Goal: Information Seeking & Learning: Learn about a topic

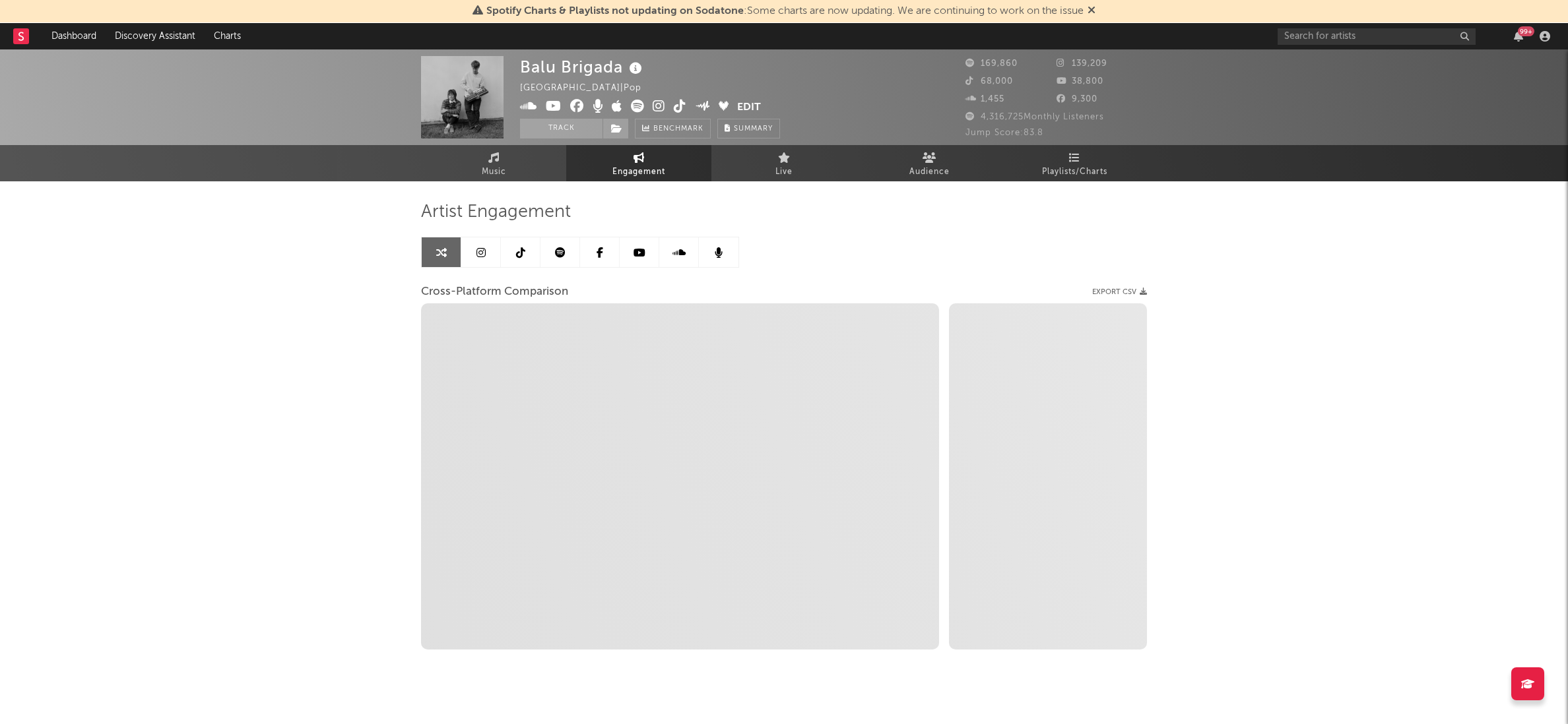
select select "1w"
click at [1315, 36] on input "text" at bounding box center [1377, 36] width 198 height 17
select select "1m"
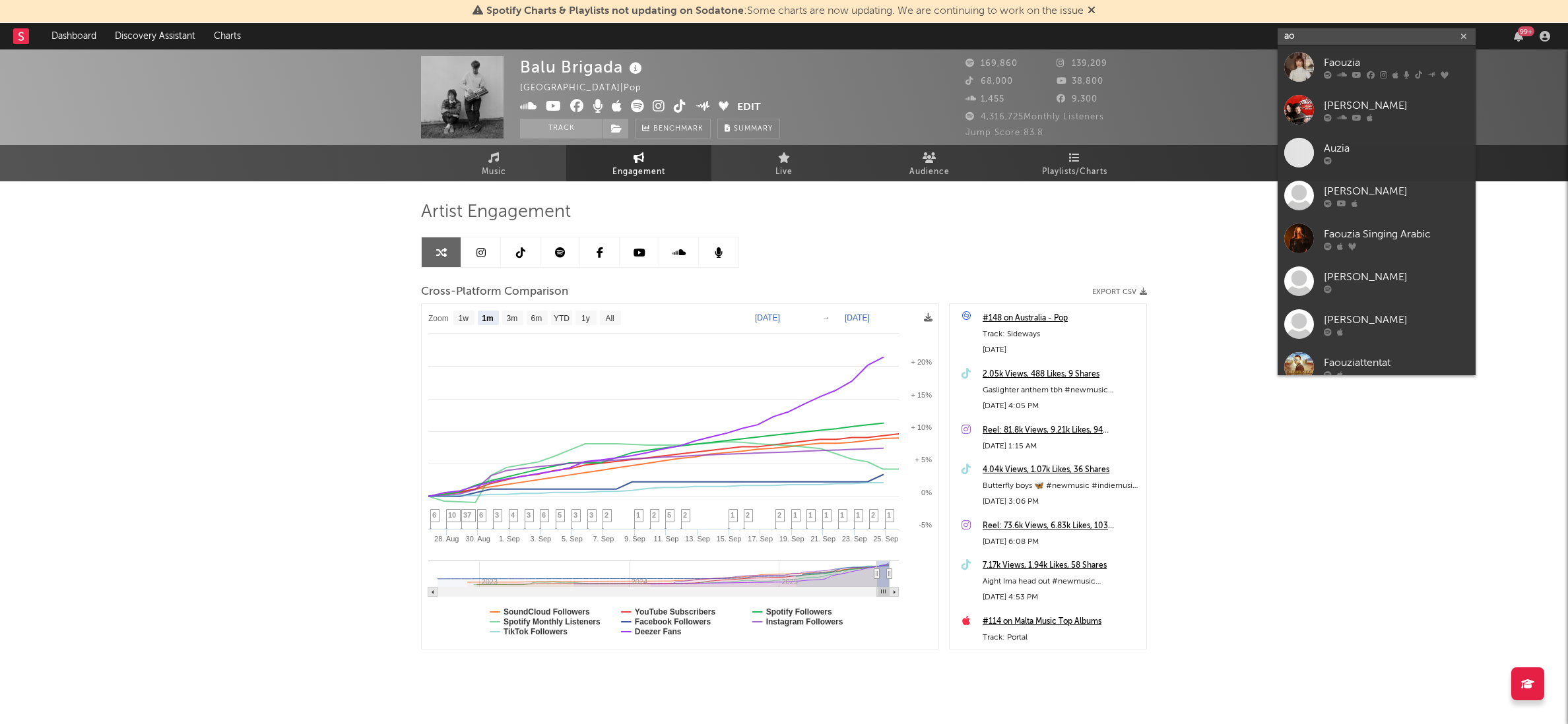
type input "a"
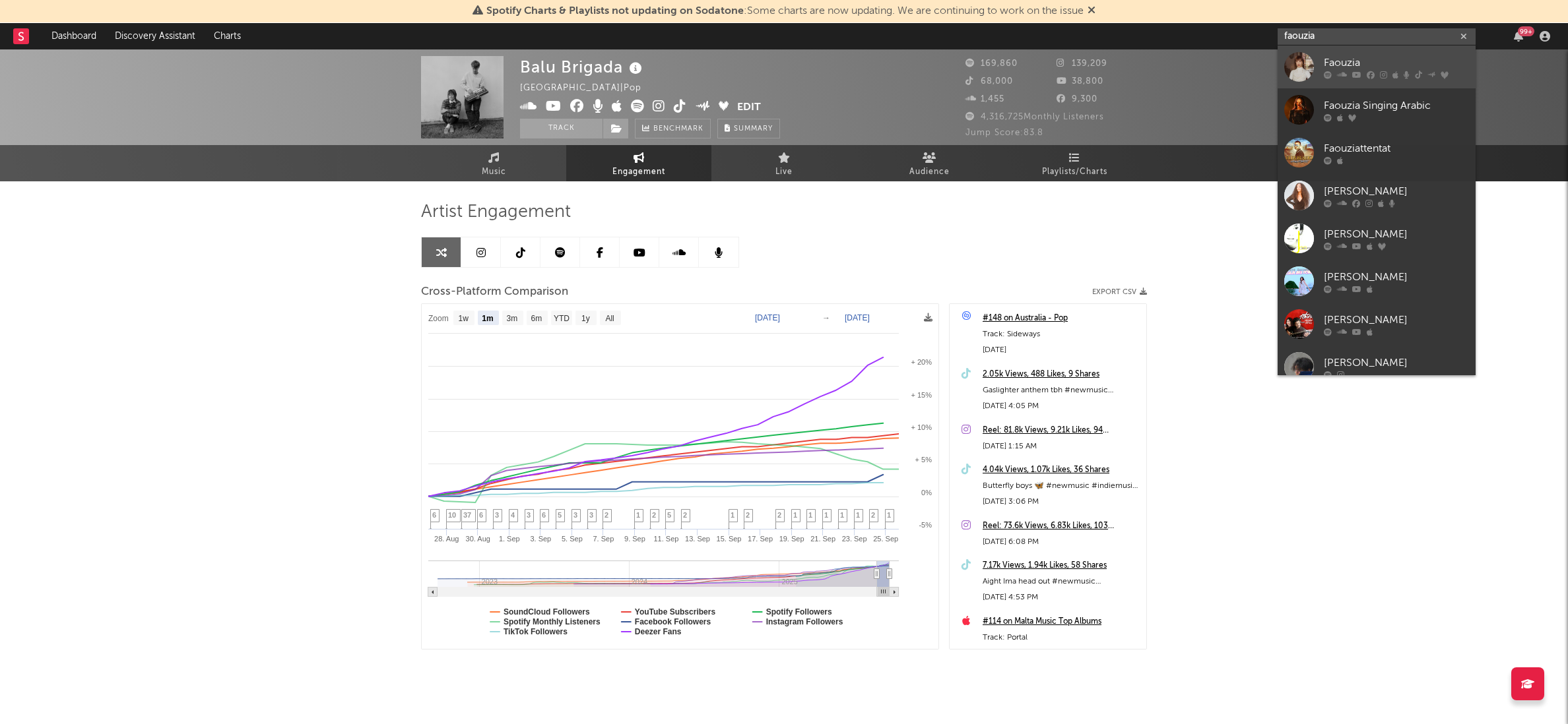
type input "faouzia"
click at [1345, 60] on div "Faouzia" at bounding box center [1396, 63] width 145 height 16
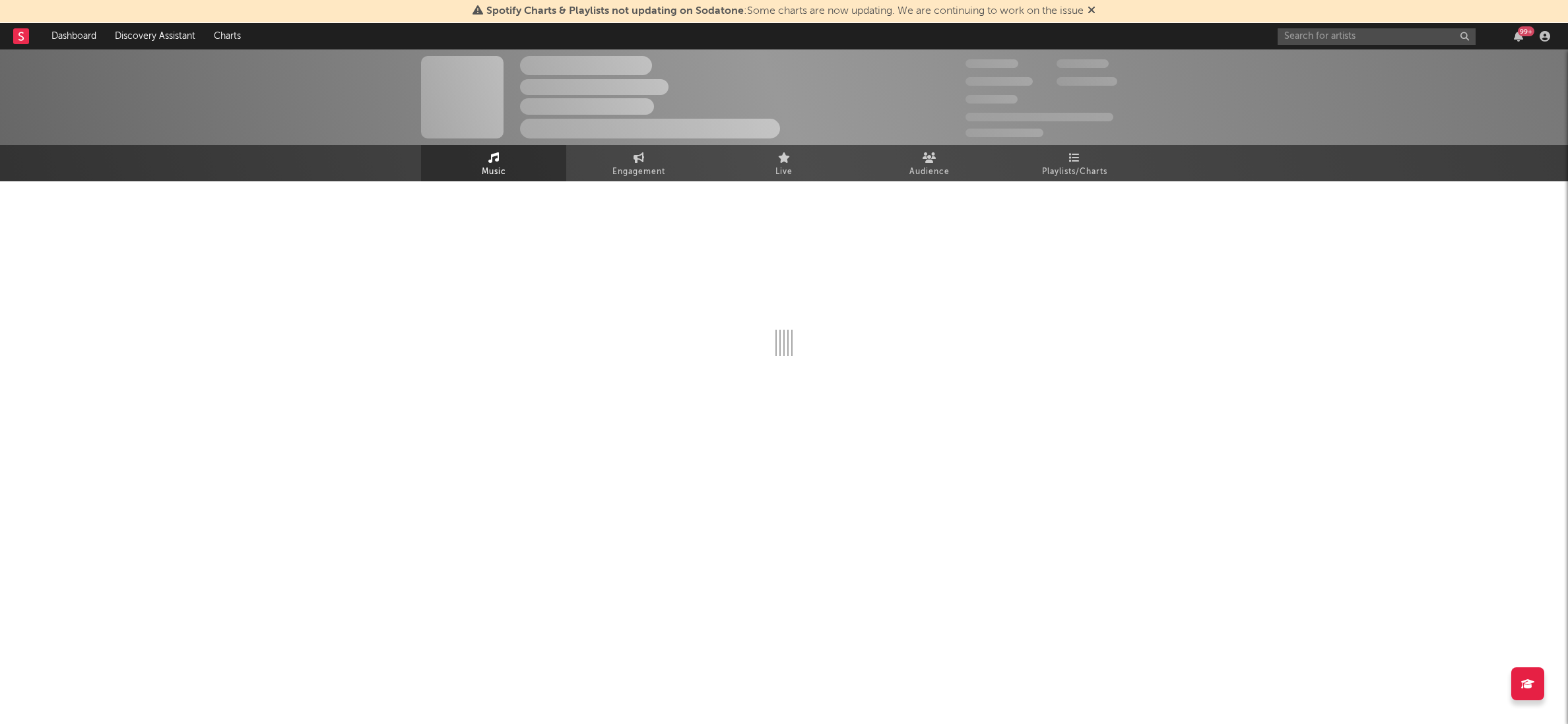
select select "6m"
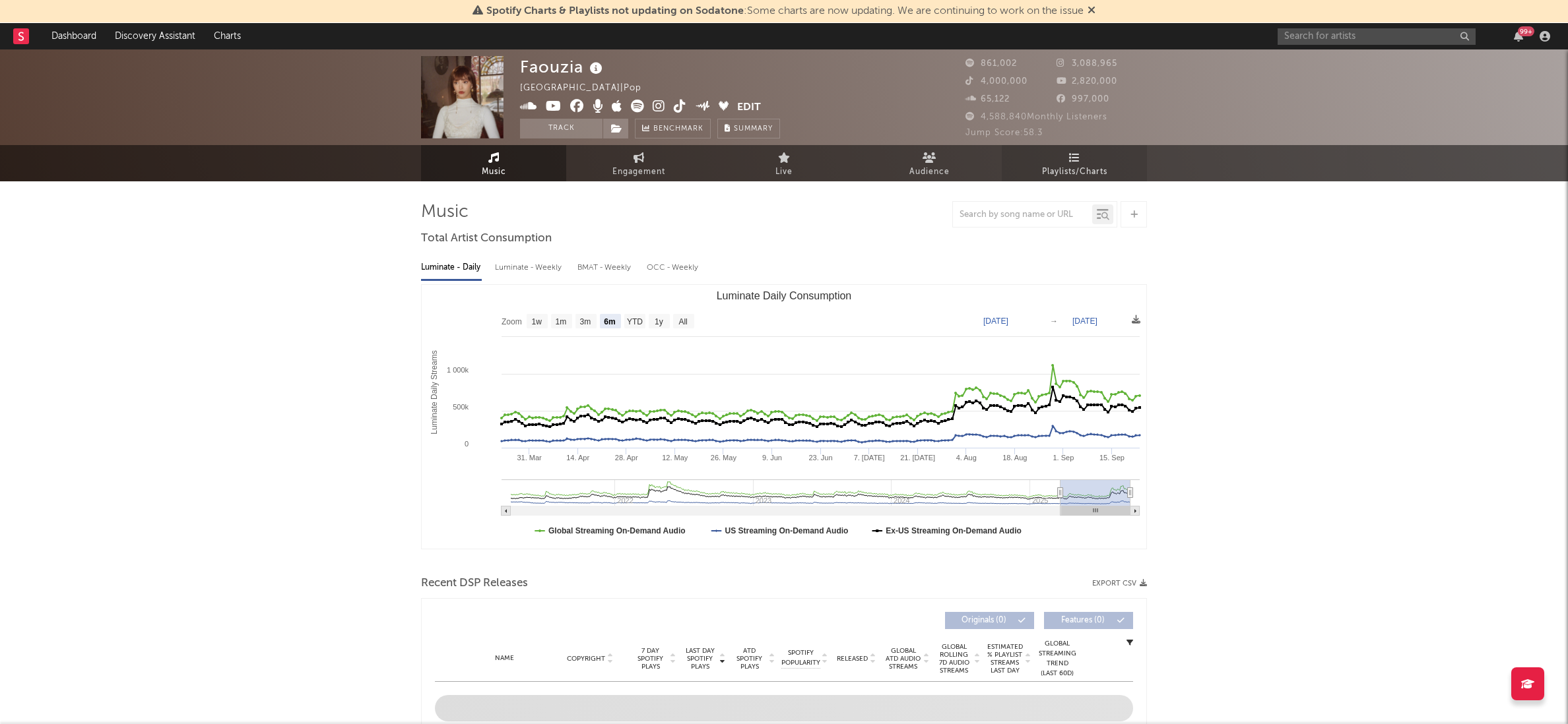
click at [1065, 147] on link "Playlists/Charts" at bounding box center [1074, 163] width 145 height 36
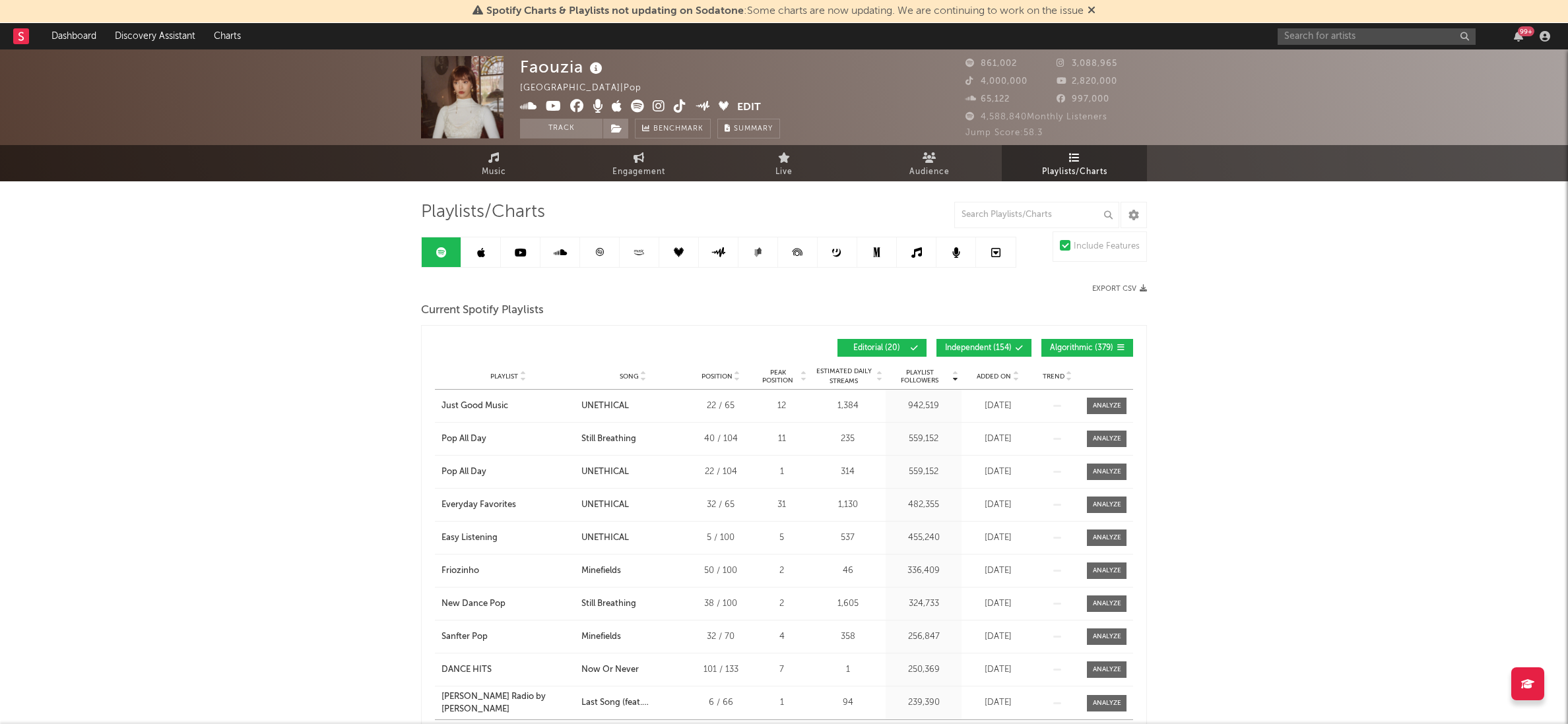
click at [991, 381] on div "Playlist City Song Position Peak Position Estimated Daily Streams Playlist Foll…" at bounding box center [784, 377] width 699 height 27
click at [989, 373] on span "Added On" at bounding box center [994, 377] width 35 height 8
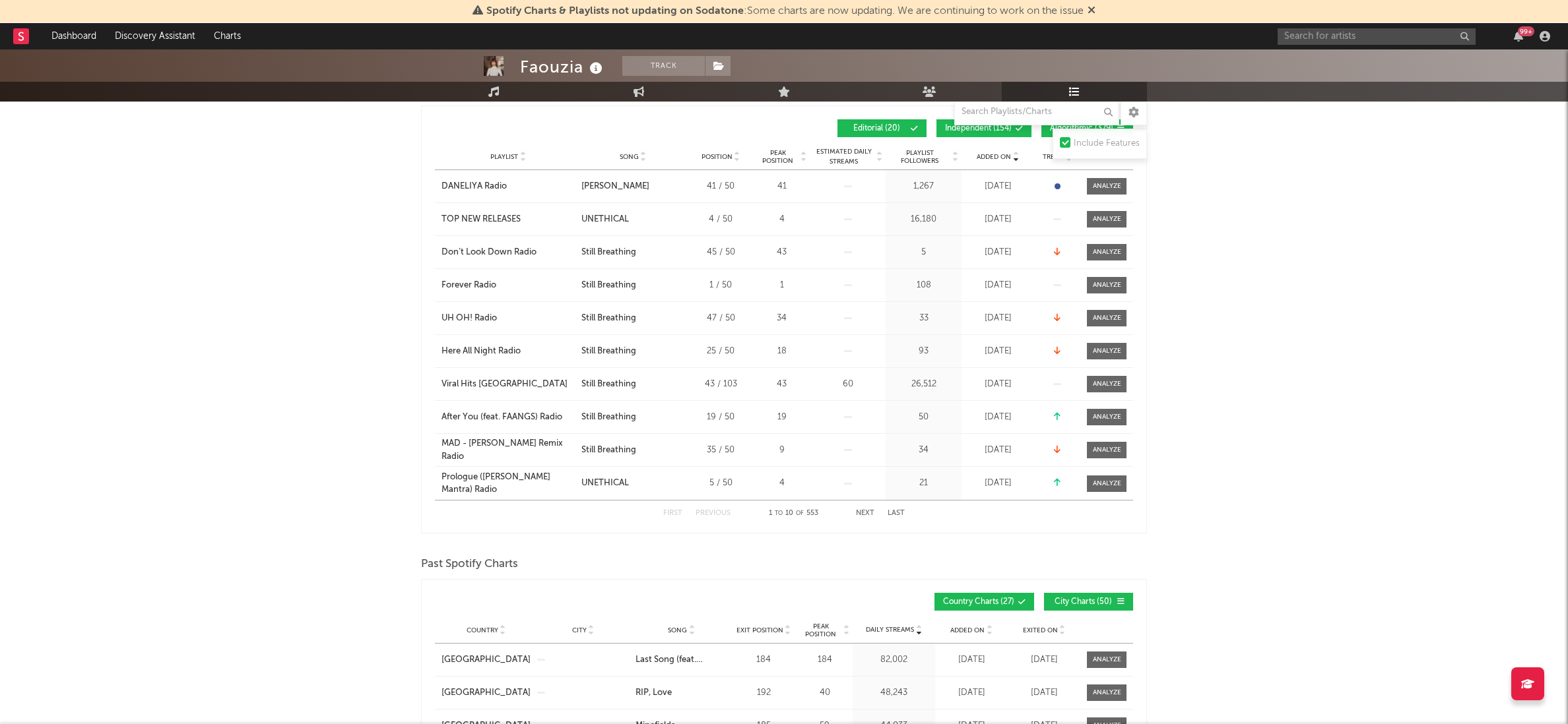
scroll to position [475, 0]
